Goal: Task Accomplishment & Management: Complete application form

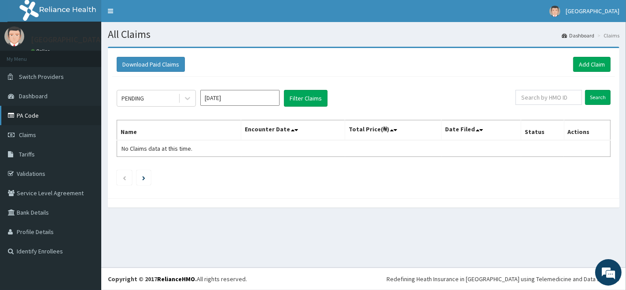
click at [25, 113] on link "PA Code" at bounding box center [50, 115] width 101 height 19
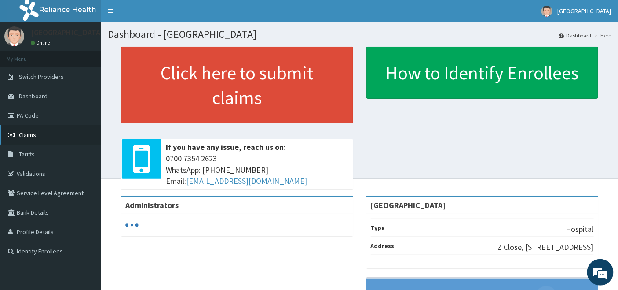
click at [28, 131] on span "Claims" at bounding box center [27, 135] width 17 height 8
click at [22, 115] on link "PA Code" at bounding box center [50, 115] width 101 height 19
click at [25, 134] on span "Claims" at bounding box center [27, 135] width 17 height 8
click at [21, 131] on span "Claims" at bounding box center [27, 135] width 17 height 8
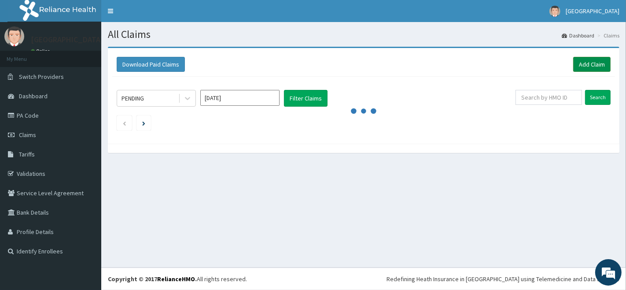
click at [587, 62] on link "Add Claim" at bounding box center [591, 64] width 37 height 15
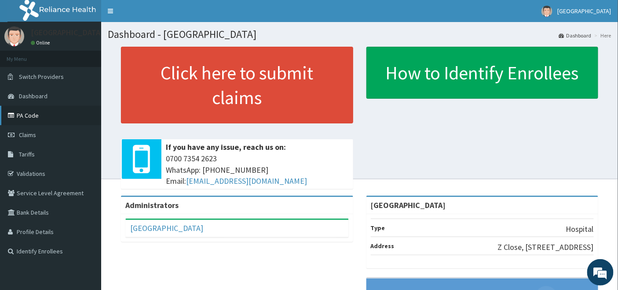
click at [29, 114] on link "PA Code" at bounding box center [50, 115] width 101 height 19
click at [30, 131] on span "Claims" at bounding box center [27, 135] width 17 height 8
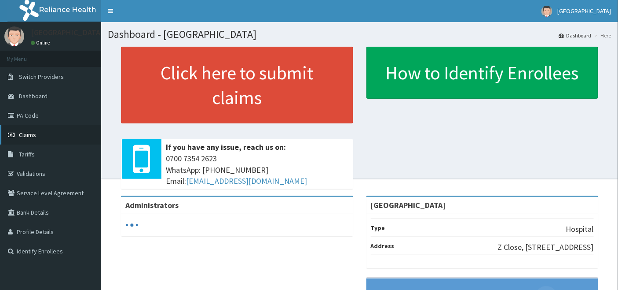
click at [25, 133] on span "Claims" at bounding box center [27, 135] width 17 height 8
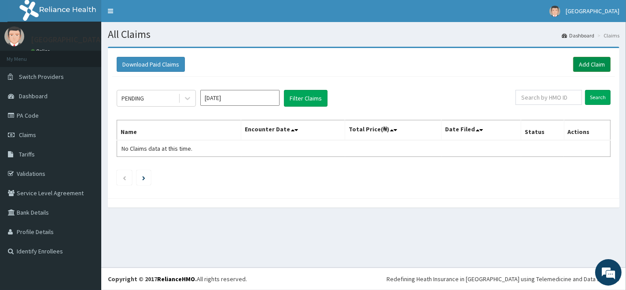
click at [591, 61] on link "Add Claim" at bounding box center [591, 64] width 37 height 15
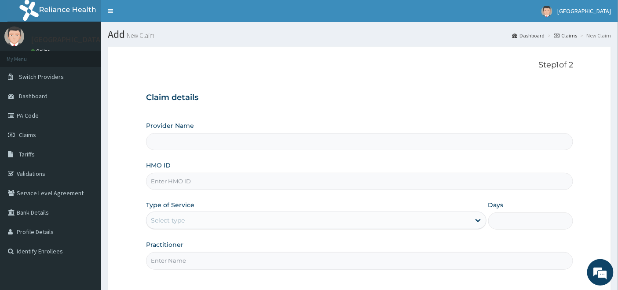
type input "[GEOGRAPHIC_DATA]"
click at [167, 176] on input "HMO ID" at bounding box center [360, 180] width 428 height 17
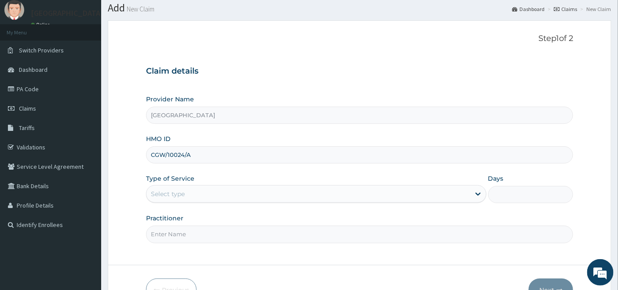
scroll to position [49, 0]
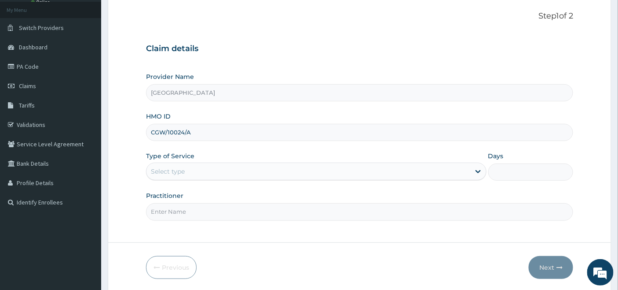
type input "CGW/10024/A"
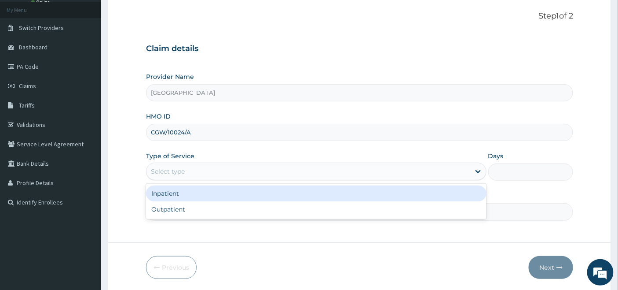
click at [171, 168] on div "Select type" at bounding box center [168, 171] width 34 height 9
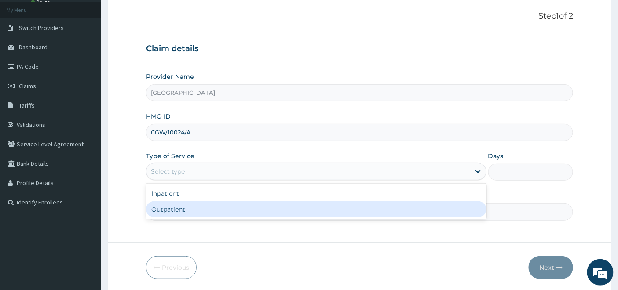
click at [165, 210] on div "Outpatient" at bounding box center [316, 209] width 341 height 16
type input "1"
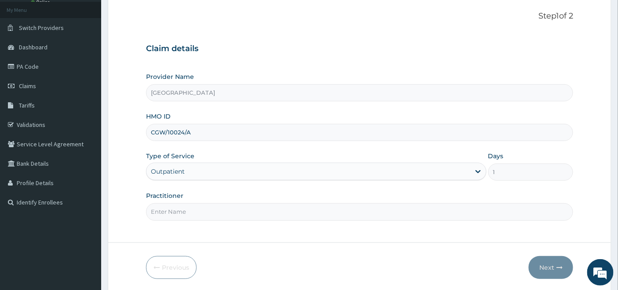
click at [173, 211] on input "Practitioner" at bounding box center [360, 211] width 428 height 17
type input "DR OKOH"
click at [546, 263] on button "Next" at bounding box center [551, 267] width 44 height 23
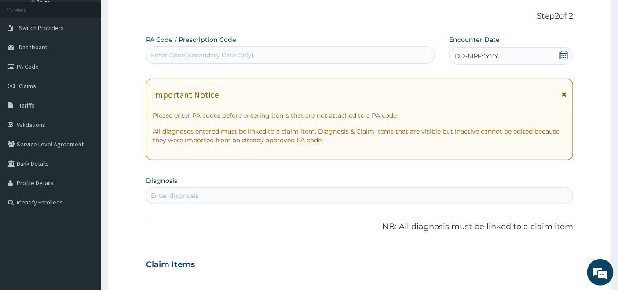
click at [310, 51] on div "Enter Code(Secondary Care Only)" at bounding box center [291, 55] width 289 height 14
type input "PA/CEC9D8"
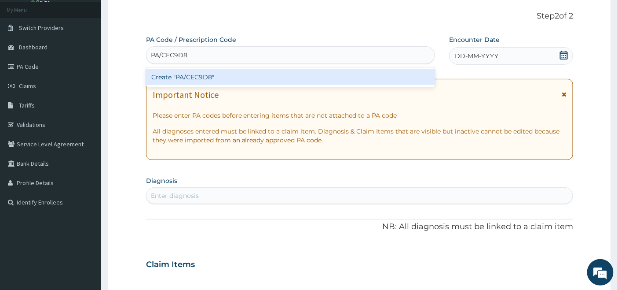
click at [306, 77] on div "Create "PA/CEC9D8"" at bounding box center [291, 77] width 290 height 16
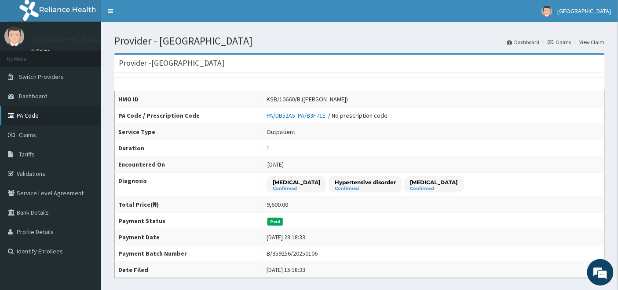
click at [24, 112] on link "PA Code" at bounding box center [50, 115] width 101 height 19
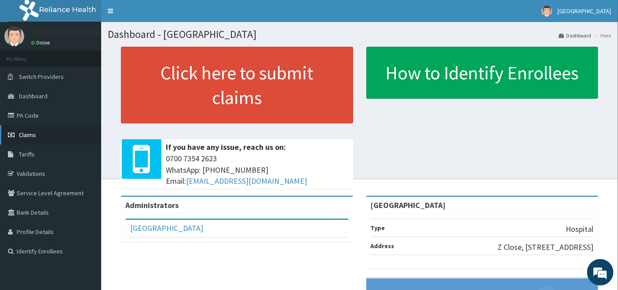
click at [24, 135] on span "Claims" at bounding box center [27, 135] width 17 height 8
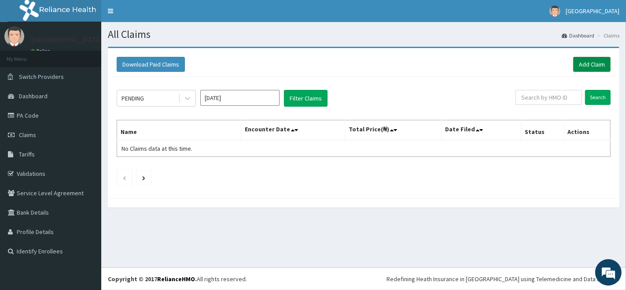
click at [588, 62] on link "Add Claim" at bounding box center [591, 64] width 37 height 15
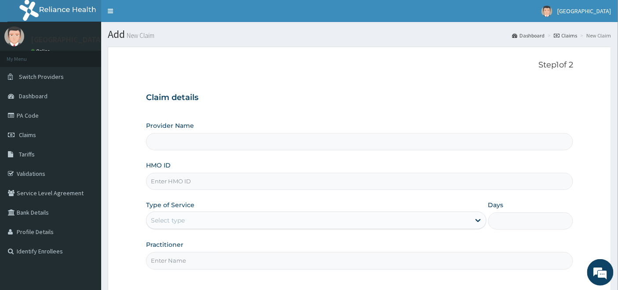
type input "[GEOGRAPHIC_DATA]"
click at [176, 180] on input "HMO ID" at bounding box center [360, 180] width 428 height 17
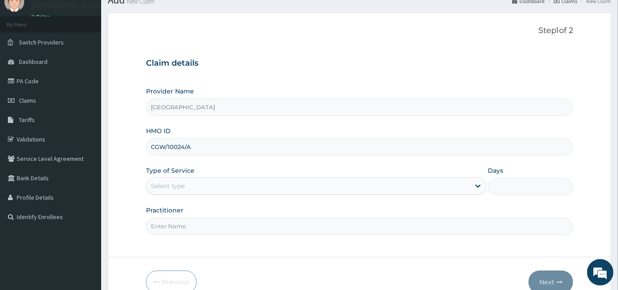
scroll to position [81, 0]
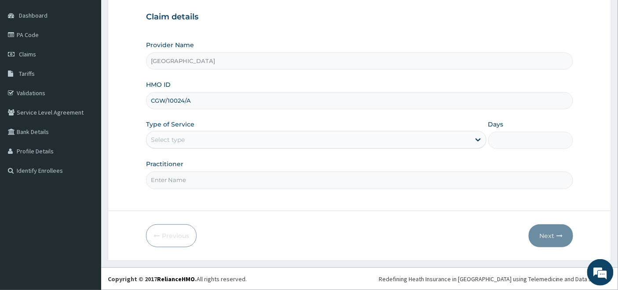
type input "CGW/10024/A"
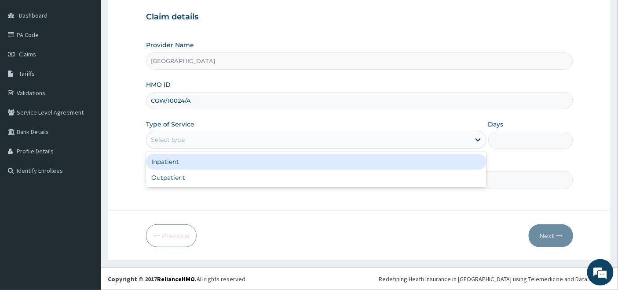
click at [187, 139] on div "Select type" at bounding box center [309, 139] width 324 height 14
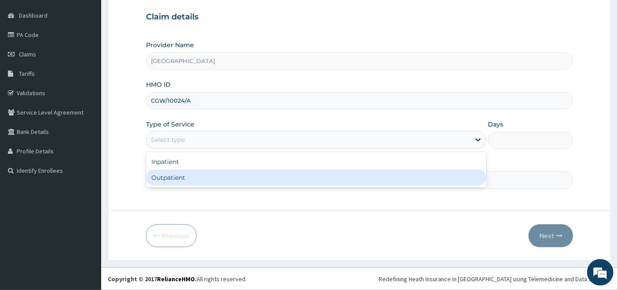
click at [181, 175] on div "Outpatient" at bounding box center [316, 177] width 341 height 16
type input "1"
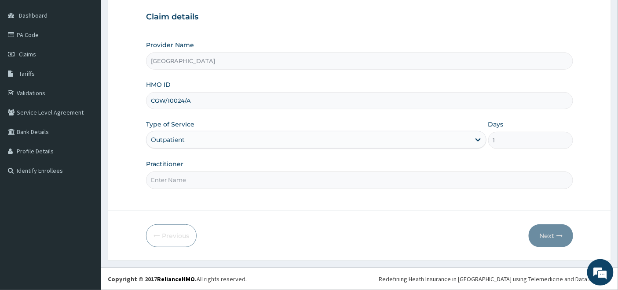
click at [179, 175] on input "Practitioner" at bounding box center [360, 179] width 428 height 17
type input "[PERSON_NAME]"
click at [545, 231] on button "Next" at bounding box center [551, 235] width 44 height 23
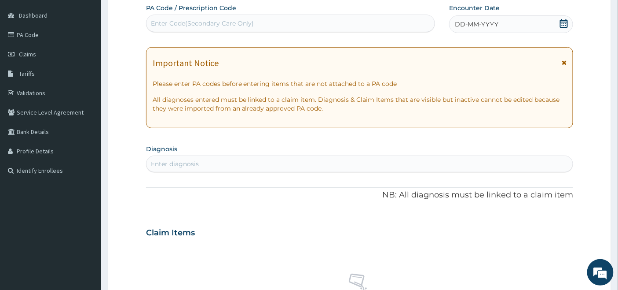
click at [224, 20] on div "Enter Code(Secondary Care Only)" at bounding box center [202, 23] width 103 height 9
type input "PA/CEC9D8"
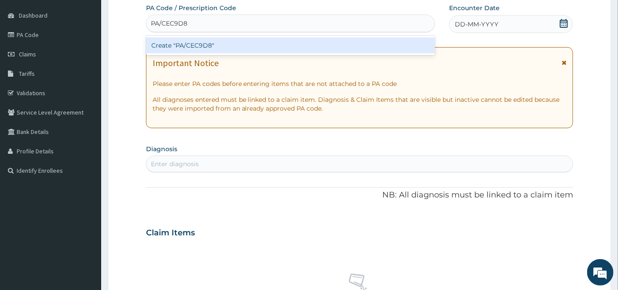
click at [213, 42] on div "Create "PA/CEC9D8"" at bounding box center [291, 45] width 290 height 16
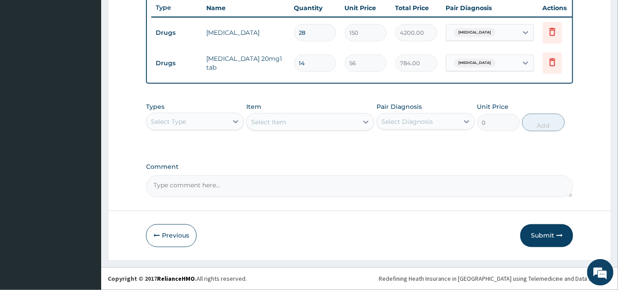
scroll to position [340, 0]
click at [543, 234] on button "Submit" at bounding box center [547, 235] width 53 height 23
